Goal: Transaction & Acquisition: Obtain resource

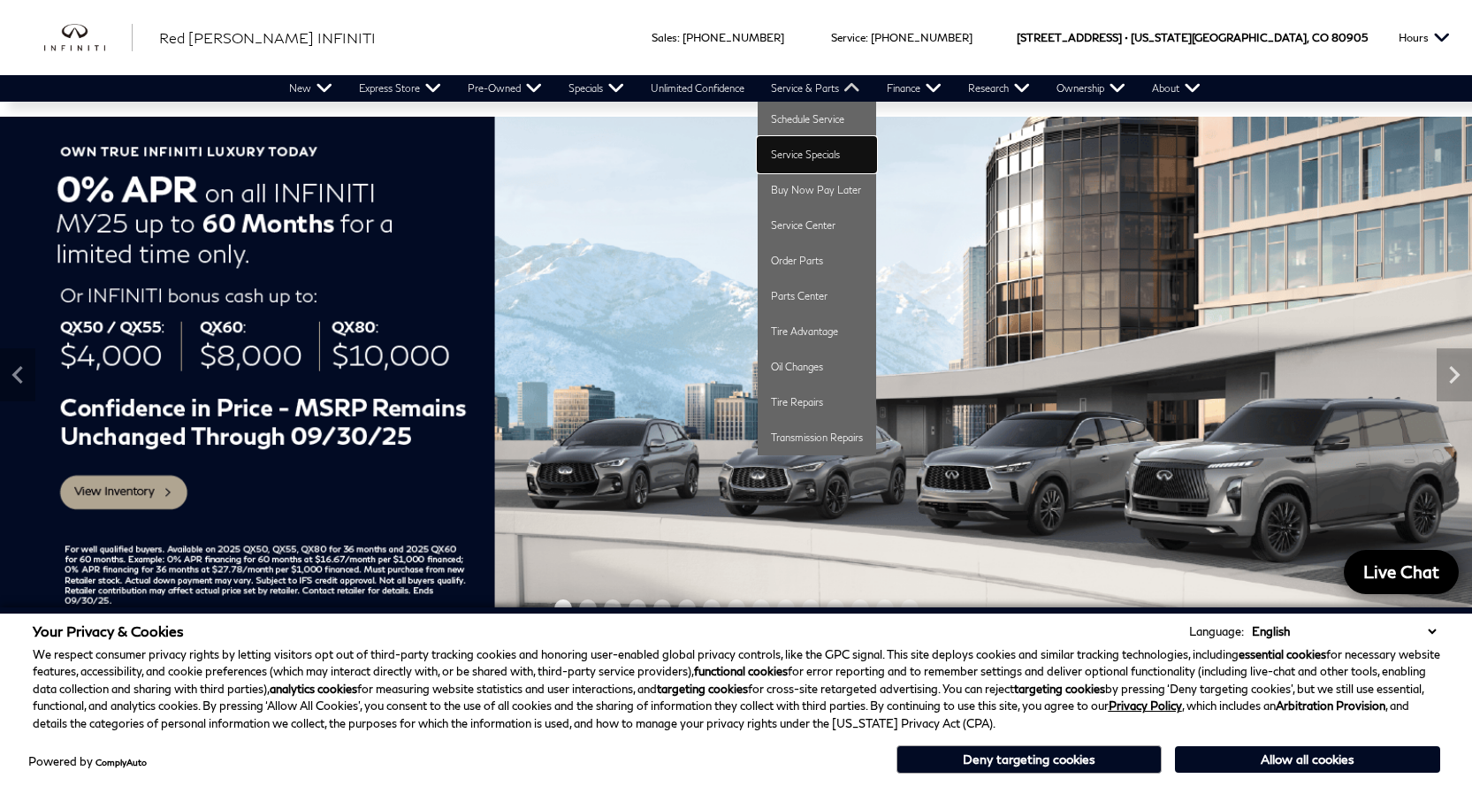
click at [787, 148] on link "Service Specials" at bounding box center [817, 154] width 118 height 35
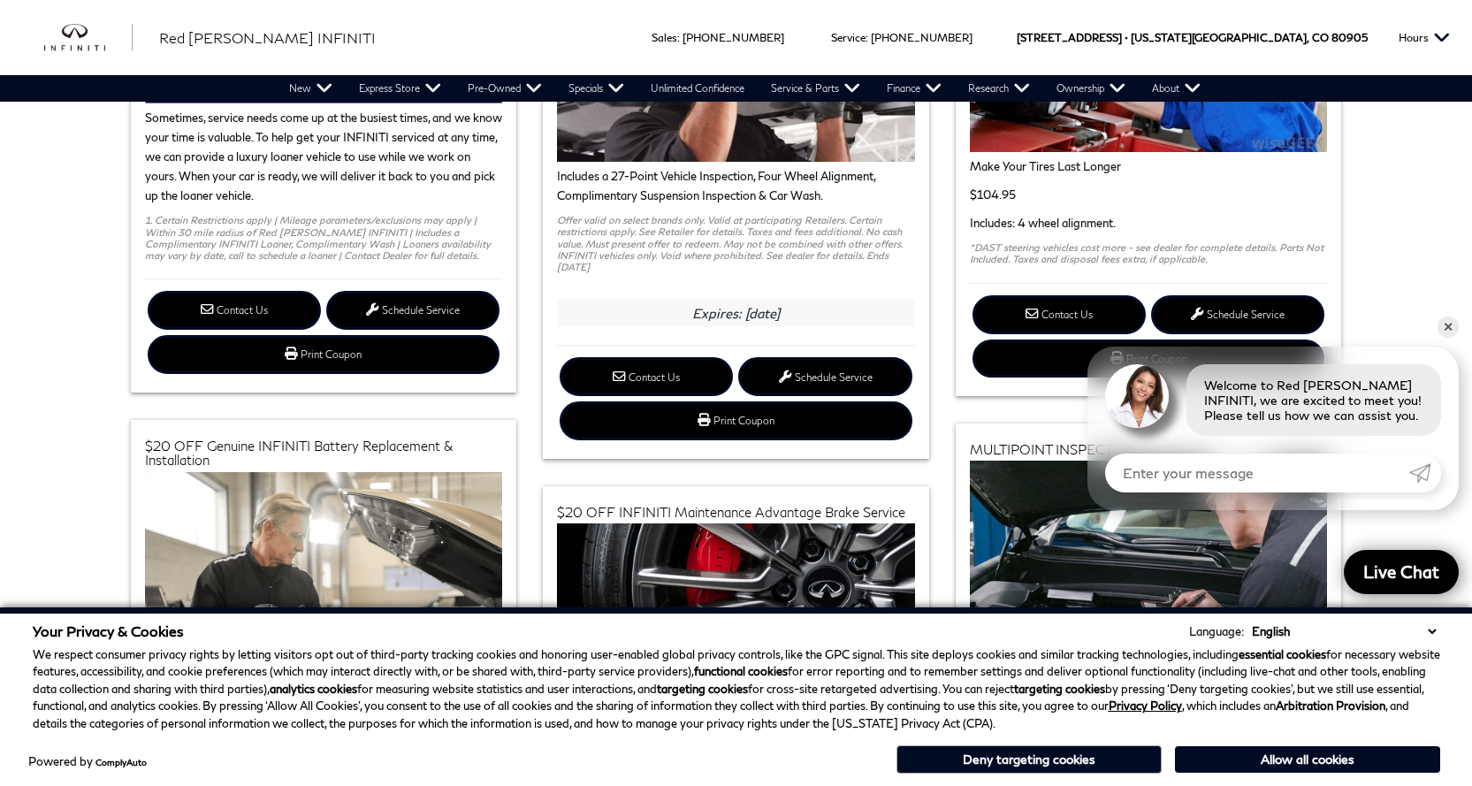
scroll to position [442, 0]
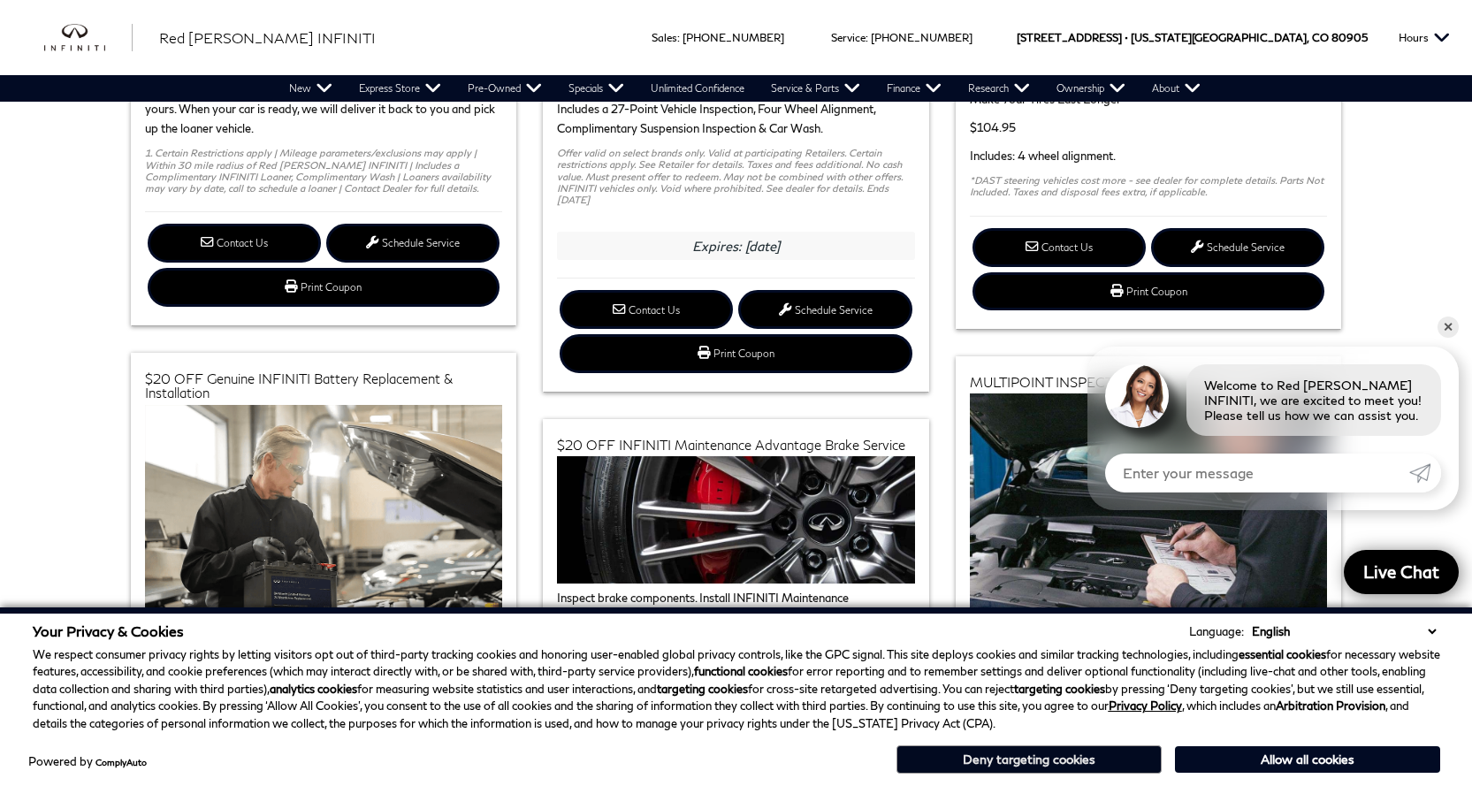
click at [1086, 765] on button "Deny targeting cookies" at bounding box center [1028, 759] width 265 height 28
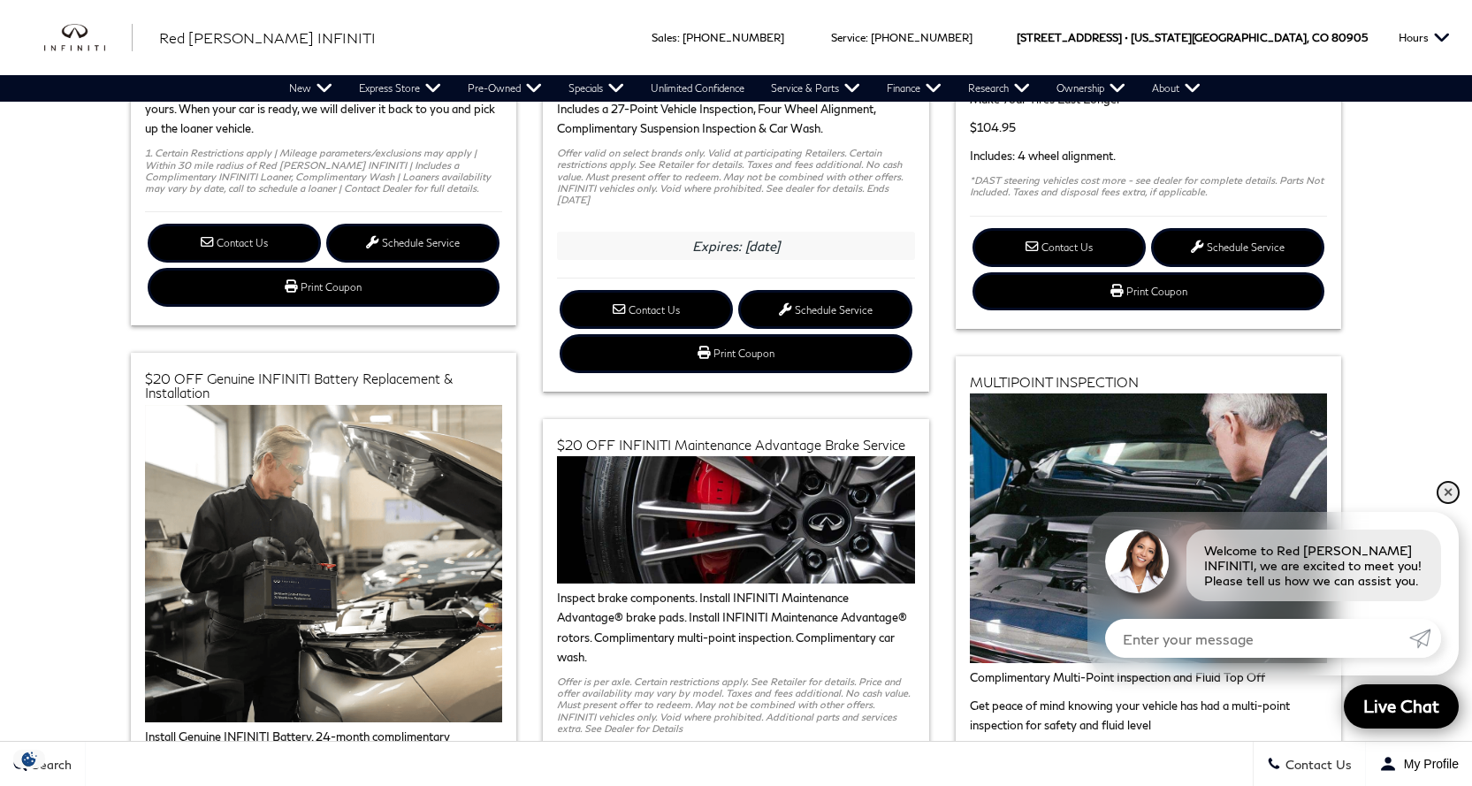
click at [1452, 488] on link "✕" at bounding box center [1448, 492] width 21 height 21
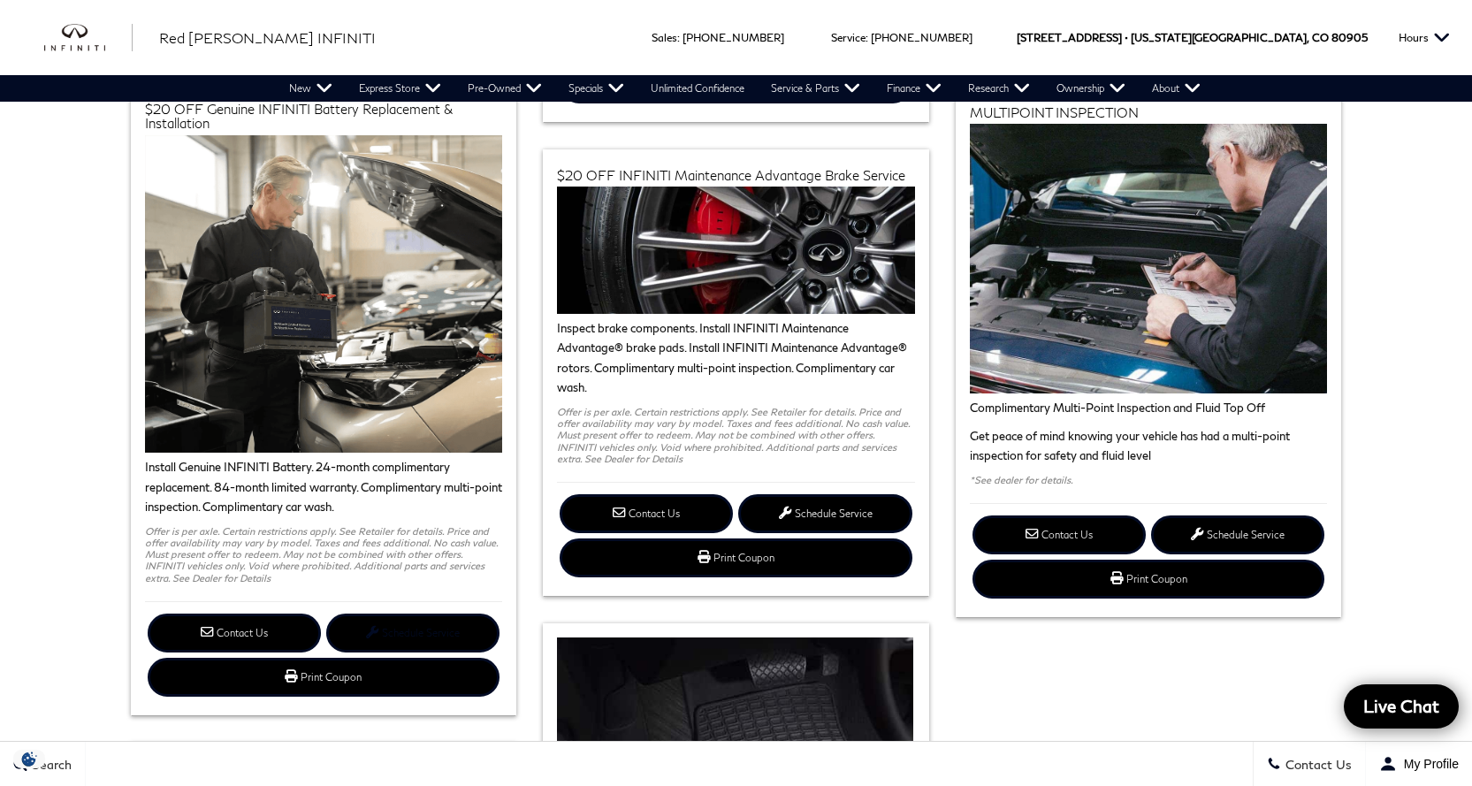
scroll to position [707, 0]
